Goal: Transaction & Acquisition: Subscribe to service/newsletter

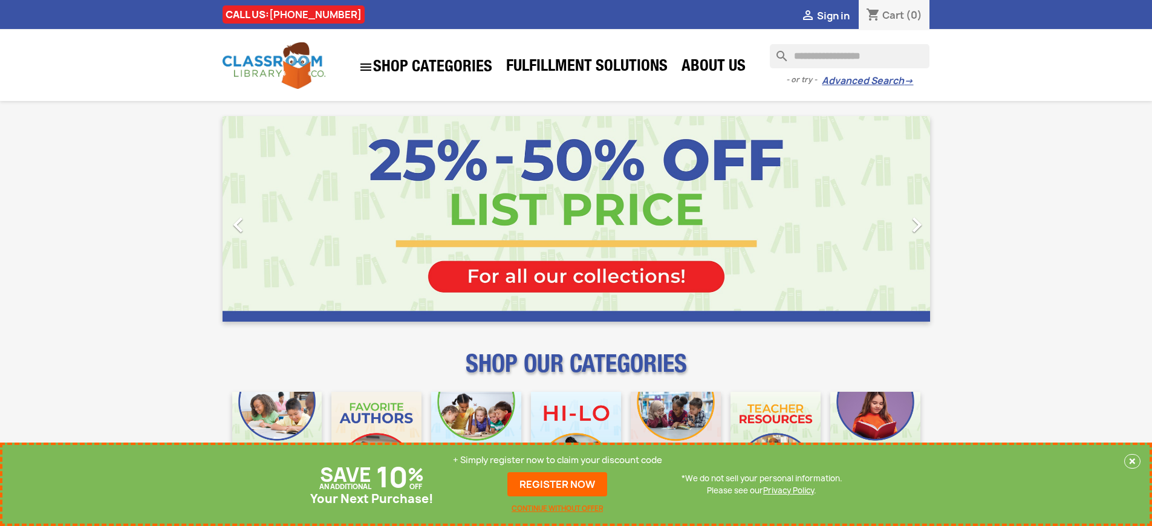
click at [558, 460] on p "+ Simply register now to claim your discount code" at bounding box center [557, 460] width 209 height 12
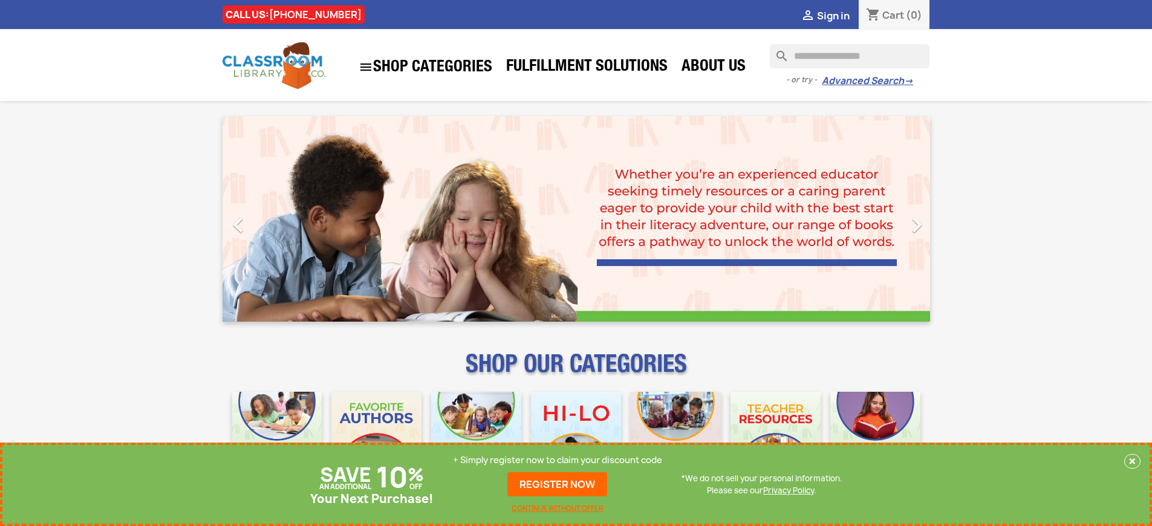
click at [558, 460] on p "+ Simply register now to claim your discount code" at bounding box center [557, 460] width 209 height 12
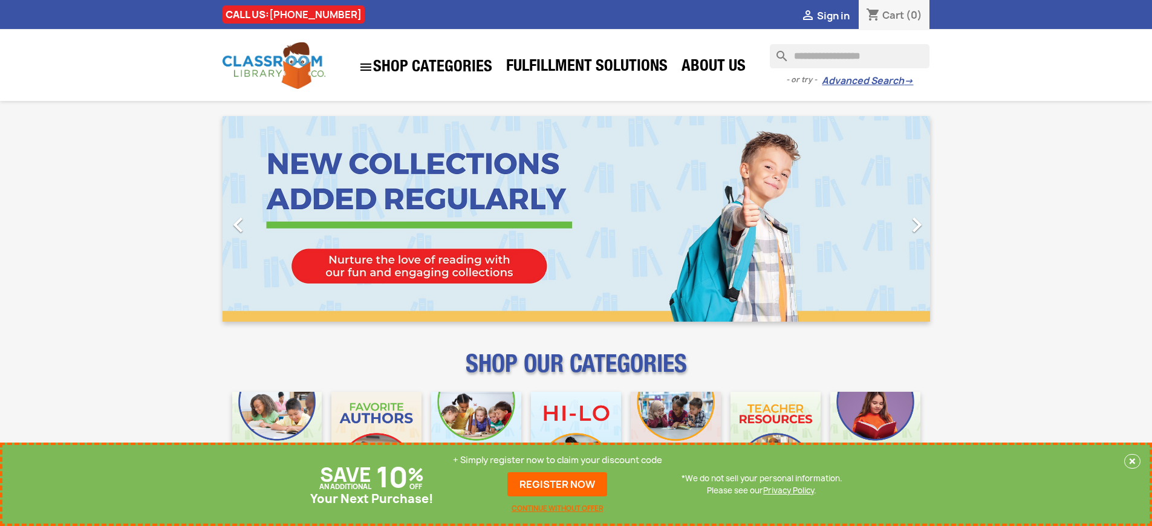
click at [558, 460] on p "+ Simply register now to claim your discount code" at bounding box center [557, 460] width 209 height 12
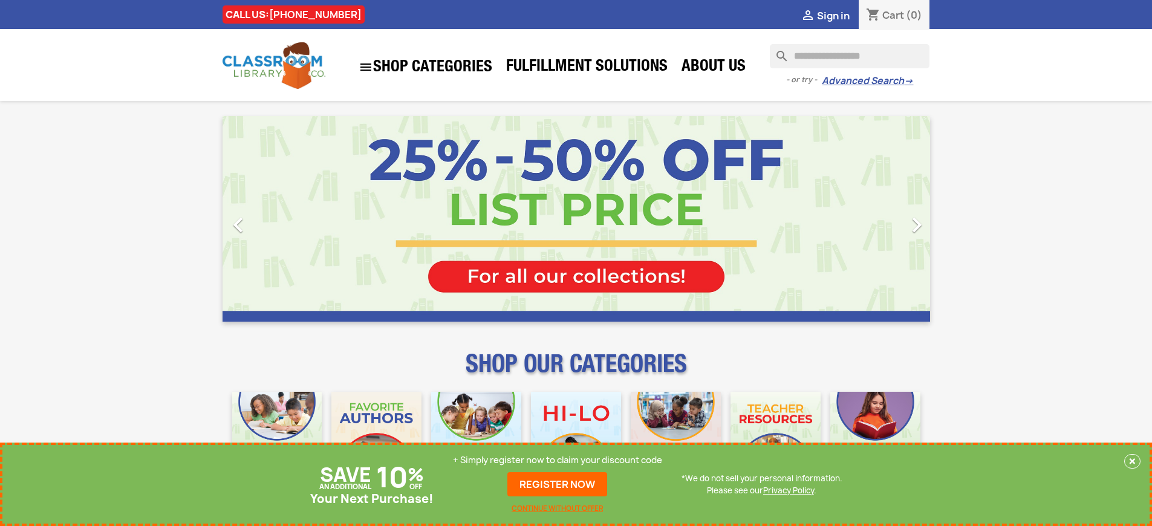
click at [558, 460] on p "+ Simply register now to claim your discount code" at bounding box center [557, 460] width 209 height 12
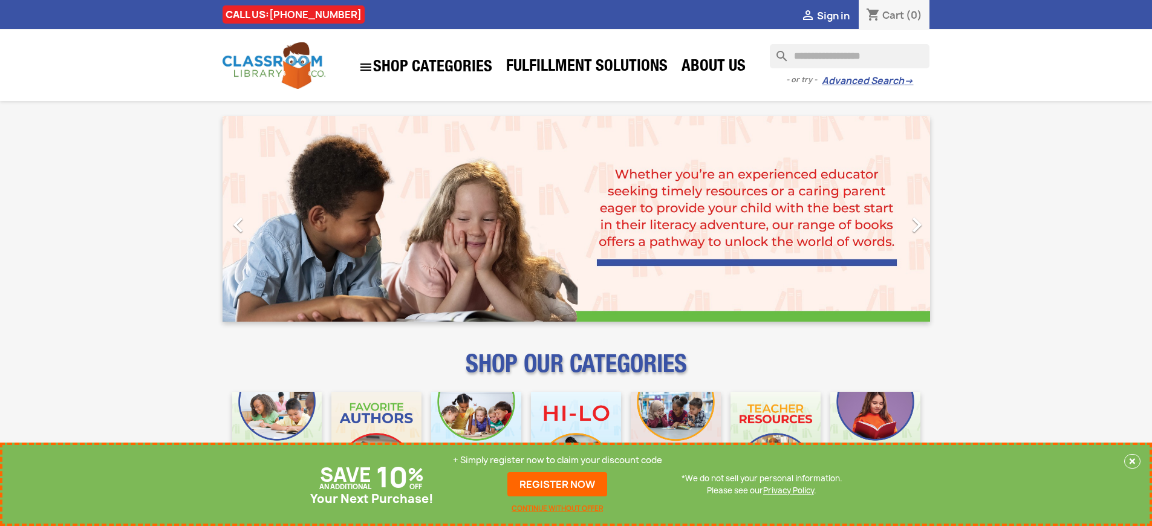
click at [558, 460] on p "+ Simply register now to claim your discount code" at bounding box center [557, 460] width 209 height 12
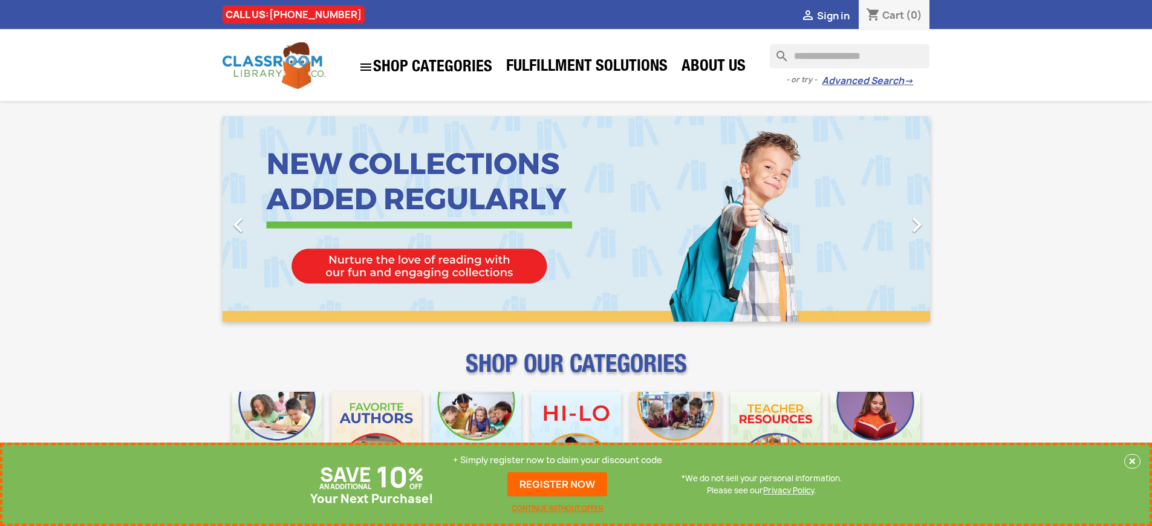
click at [558, 460] on p "+ Simply register now to claim your discount code" at bounding box center [557, 460] width 209 height 12
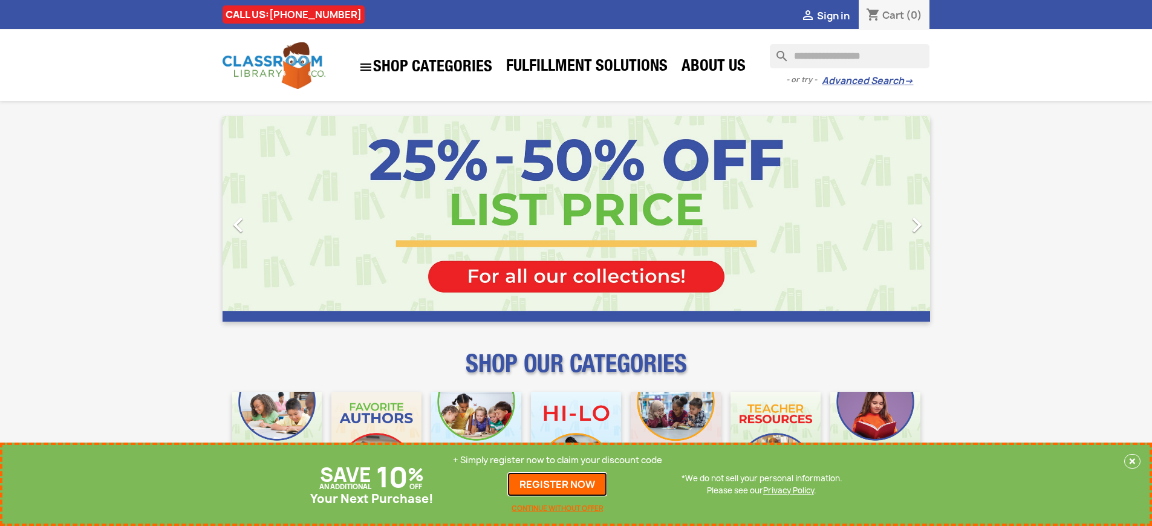
click at [558, 484] on link "REGISTER NOW" at bounding box center [557, 484] width 100 height 24
click at [558, 460] on p "+ Simply register now to claim your discount code" at bounding box center [557, 460] width 209 height 12
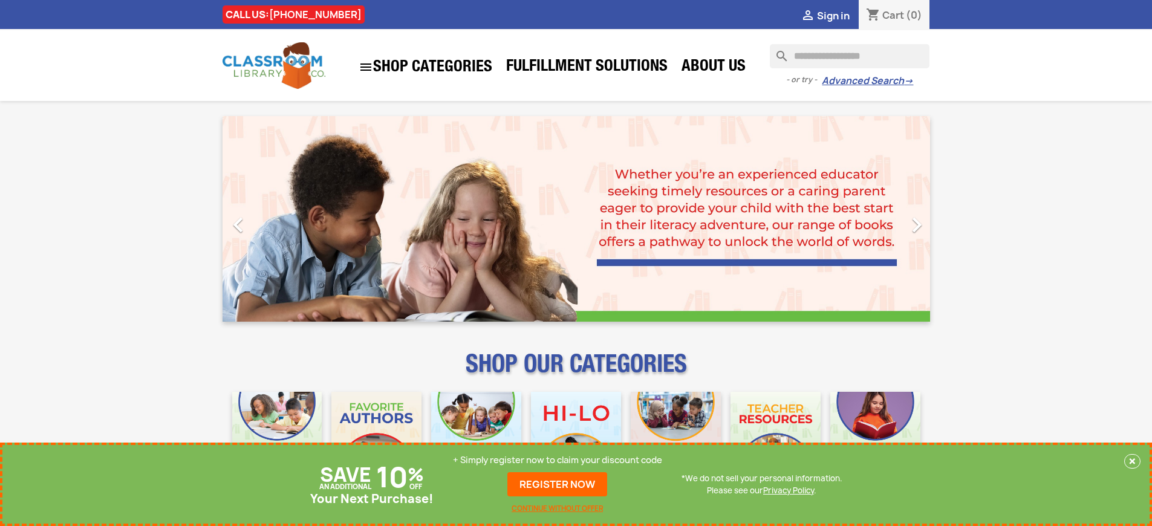
click at [558, 460] on p "+ Simply register now to claim your discount code" at bounding box center [557, 460] width 209 height 12
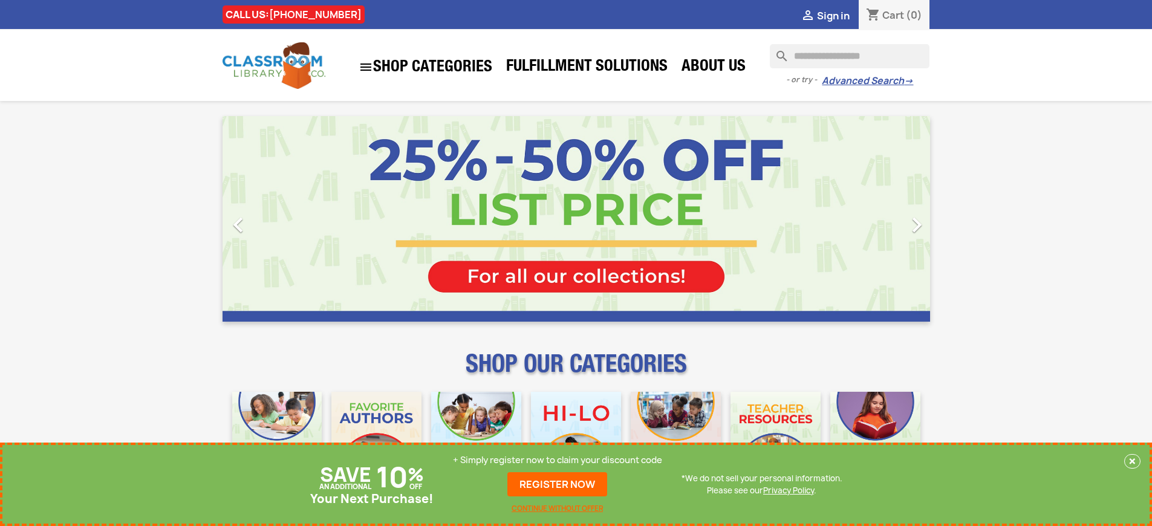
click at [558, 460] on p "+ Simply register now to claim your discount code" at bounding box center [557, 460] width 209 height 12
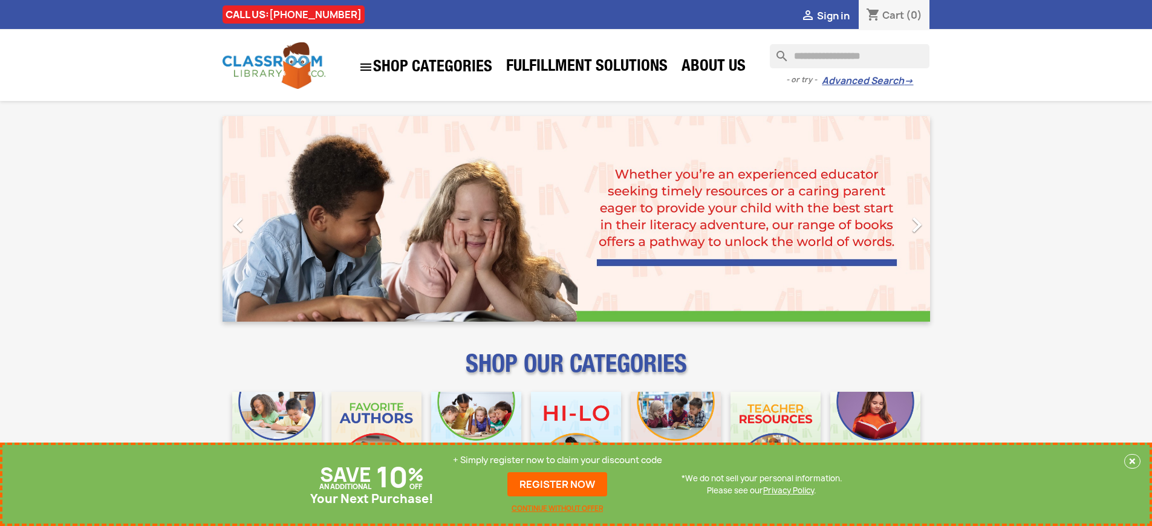
click at [558, 460] on p "+ Simply register now to claim your discount code" at bounding box center [557, 460] width 209 height 12
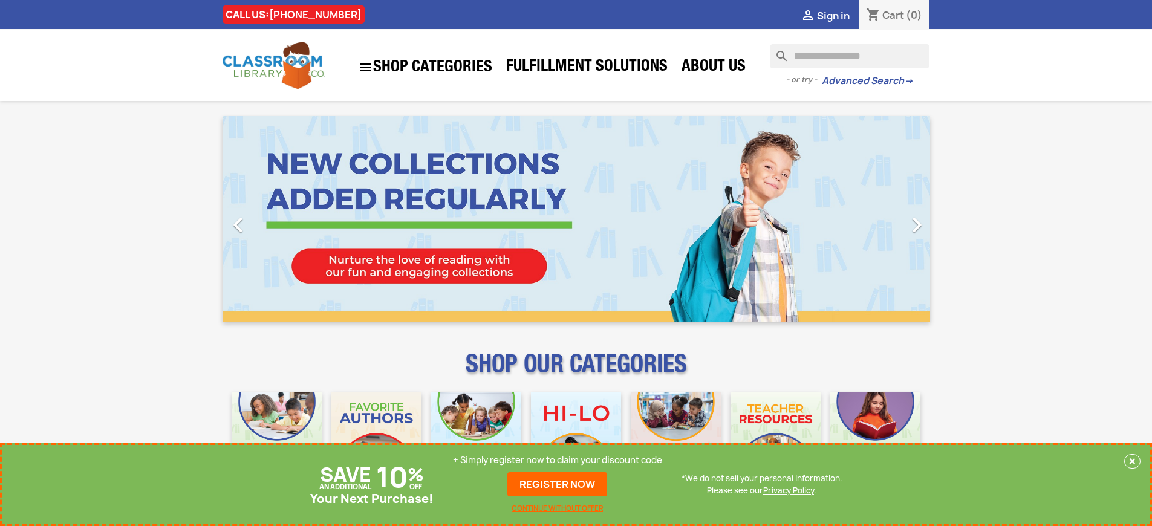
click at [558, 460] on p "+ Simply register now to claim your discount code" at bounding box center [557, 460] width 209 height 12
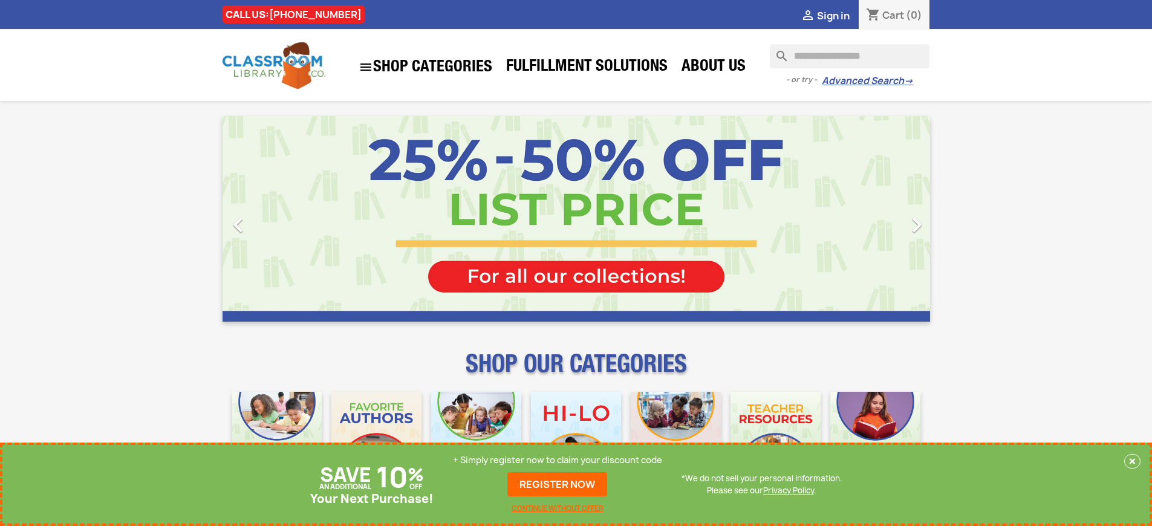
click at [558, 460] on p "+ Simply register now to claim your discount code" at bounding box center [557, 460] width 209 height 12
click at [558, 484] on link "REGISTER NOW" at bounding box center [557, 484] width 100 height 24
click at [558, 460] on p "+ Simply register now to claim your discount code" at bounding box center [557, 460] width 209 height 12
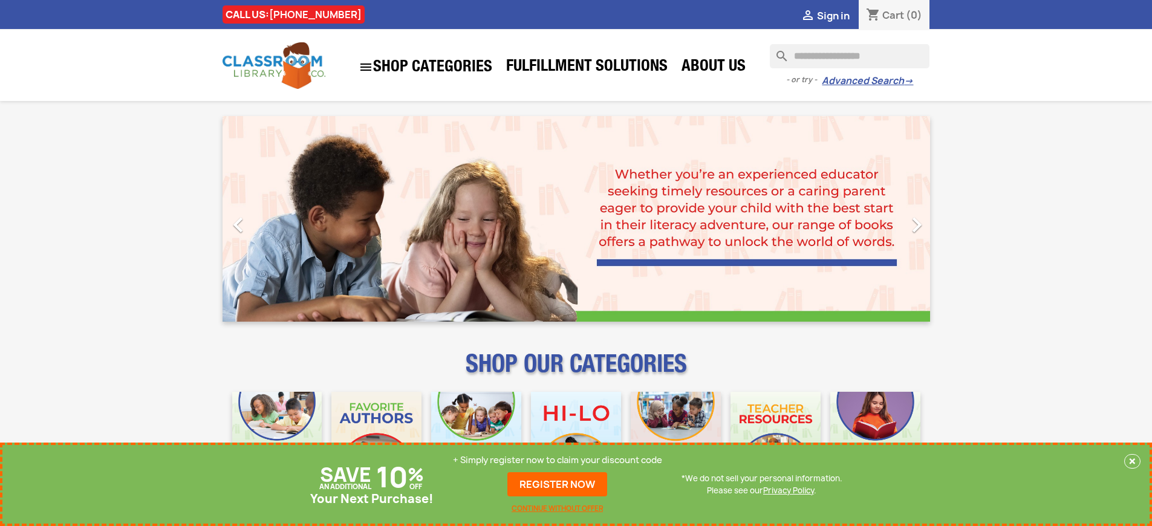
click at [558, 484] on link "REGISTER NOW" at bounding box center [557, 484] width 100 height 24
